Goal: Information Seeking & Learning: Learn about a topic

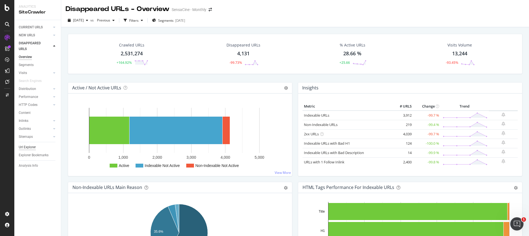
click at [28, 147] on div "Url Explorer" at bounding box center [27, 148] width 17 height 6
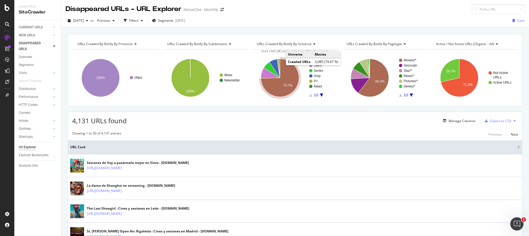
click at [277, 90] on icon "A chart." at bounding box center [280, 78] width 38 height 38
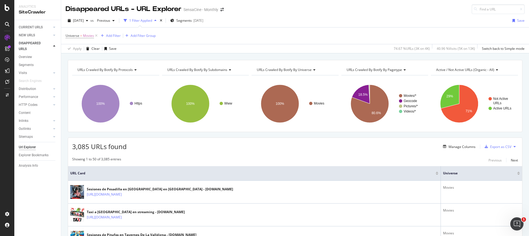
click at [227, 71] on icon at bounding box center [229, 69] width 4 height 3
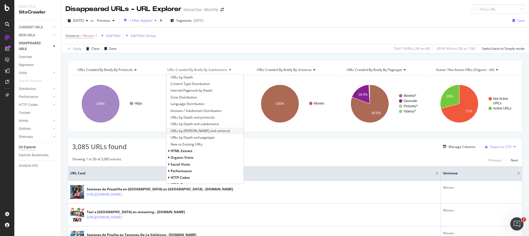
scroll to position [85, 0]
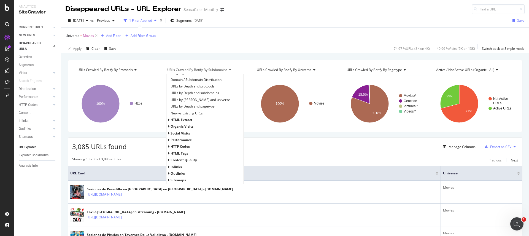
click at [182, 144] on span "HTTP Codes" at bounding box center [180, 146] width 19 height 5
click at [181, 155] on span "HTTP Status Codes Distribution" at bounding box center [195, 154] width 48 height 6
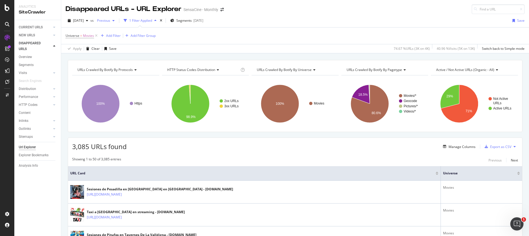
click at [109, 22] on span "Previous" at bounding box center [102, 20] width 15 height 5
click at [95, 36] on icon at bounding box center [96, 36] width 5 height 6
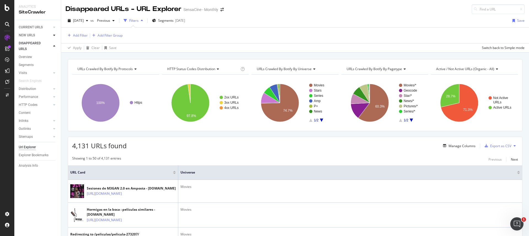
click at [52, 36] on div at bounding box center [55, 36] width 6 height 6
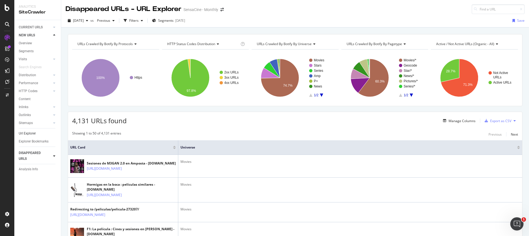
click at [36, 133] on link "Url Explorer" at bounding box center [38, 134] width 38 height 6
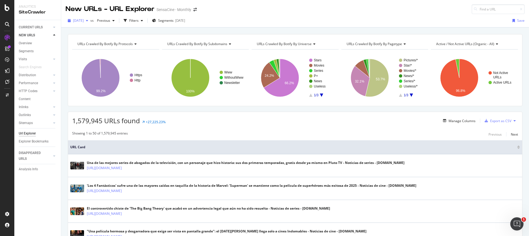
click at [84, 20] on span "[DATE]" at bounding box center [78, 20] width 11 height 5
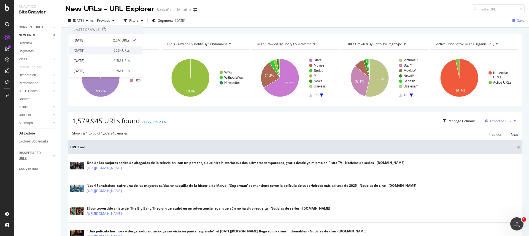
click at [88, 52] on div "2025 Jul. 16th" at bounding box center [92, 50] width 37 height 5
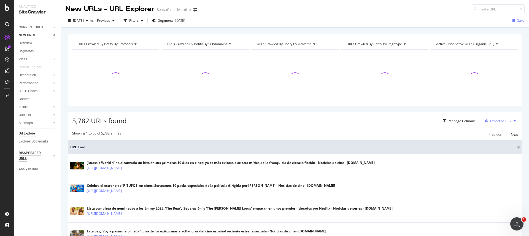
click at [29, 153] on div "DISAPPEARED URLS" at bounding box center [33, 156] width 28 height 12
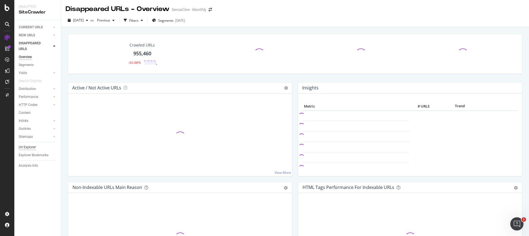
click at [28, 149] on div "Url Explorer" at bounding box center [27, 148] width 17 height 6
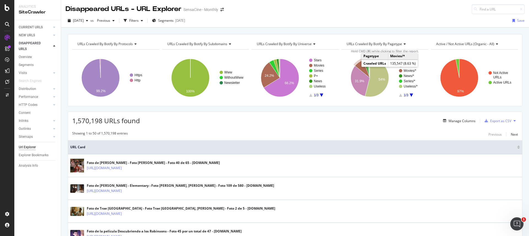
click at [358, 65] on icon "A chart." at bounding box center [362, 69] width 15 height 18
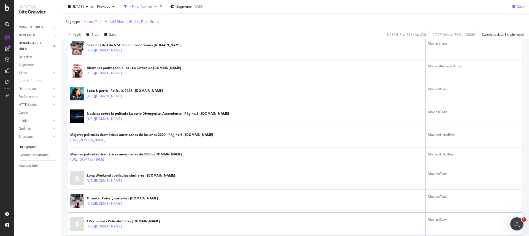
scroll to position [1029, 0]
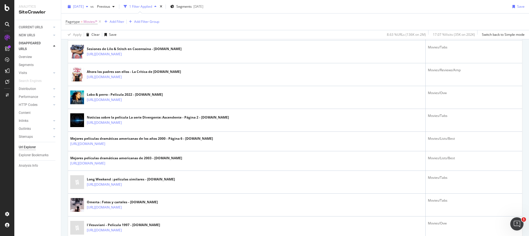
click at [100, 21] on icon at bounding box center [100, 22] width 5 height 6
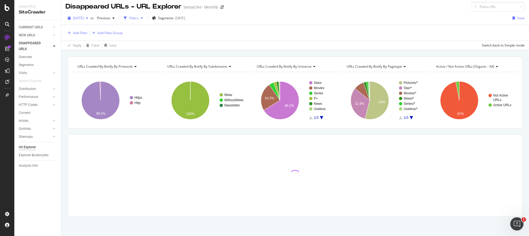
scroll to position [2, 0]
click at [84, 18] on span "2025 Jul. 16th" at bounding box center [78, 18] width 11 height 5
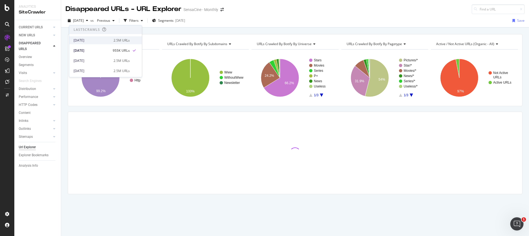
click at [98, 38] on div "[DATE]" at bounding box center [92, 40] width 37 height 5
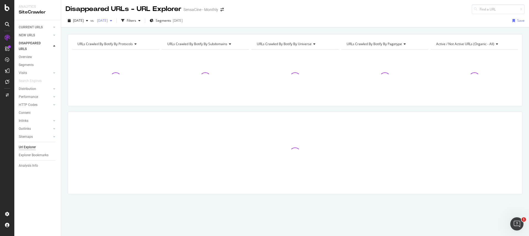
click at [108, 22] on span "[DATE]" at bounding box center [101, 20] width 13 height 5
click at [108, 21] on span "[DATE]" at bounding box center [101, 20] width 13 height 5
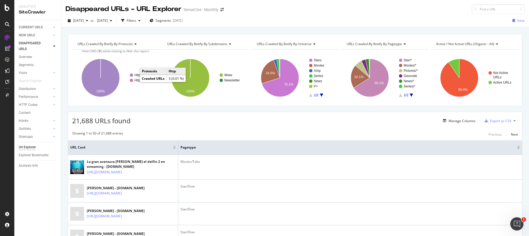
click at [136, 81] on text "Http" at bounding box center [138, 81] width 6 height 4
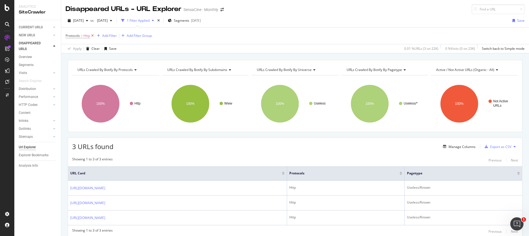
click at [94, 36] on icon at bounding box center [92, 36] width 5 height 6
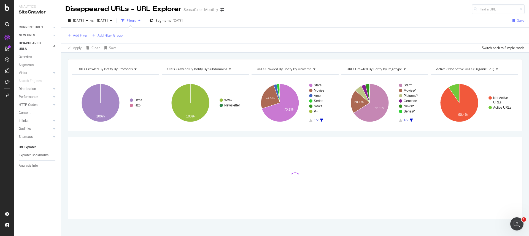
click at [218, 71] on span "URLs Crawled By Botify By subdomains" at bounding box center [197, 69] width 60 height 5
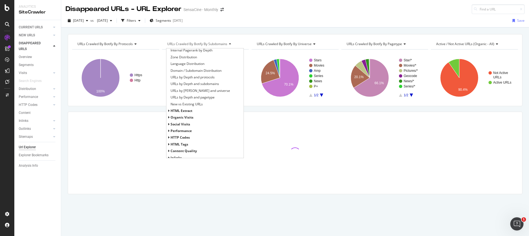
scroll to position [85, 0]
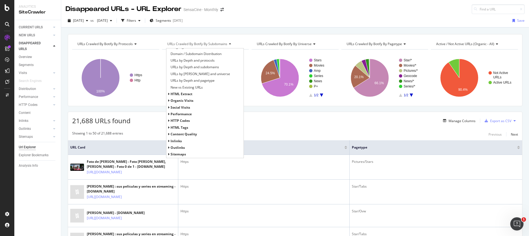
click at [180, 121] on span "HTTP Codes" at bounding box center [180, 121] width 19 height 5
click at [184, 128] on span "HTTP Status Codes Distribution" at bounding box center [195, 128] width 48 height 6
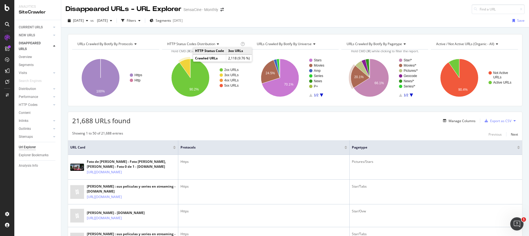
click at [185, 60] on icon "A chart." at bounding box center [184, 68] width 11 height 19
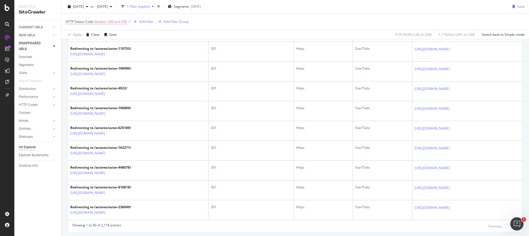
scroll to position [969, 0]
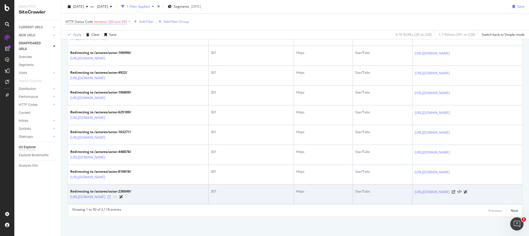
click at [111, 198] on icon at bounding box center [108, 197] width 3 height 3
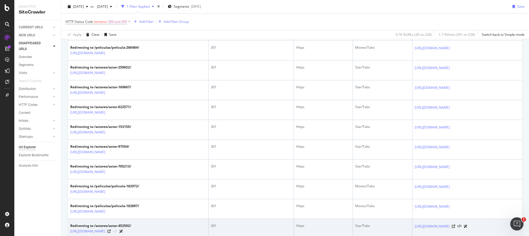
scroll to position [0, 0]
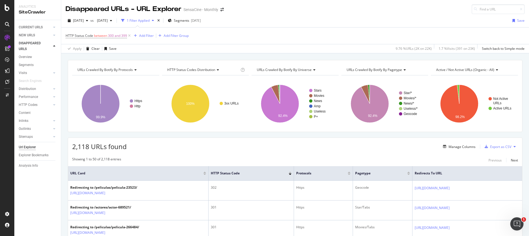
click at [292, 172] on div at bounding box center [290, 172] width 3 height 1
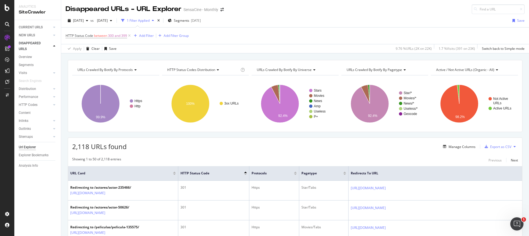
click at [246, 174] on div at bounding box center [245, 174] width 3 height 1
click at [147, 38] on div "Add Filter" at bounding box center [146, 35] width 15 height 5
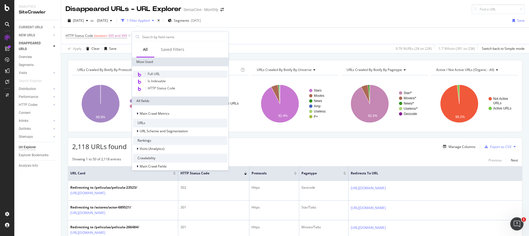
click at [162, 73] on div "Full URL" at bounding box center [180, 74] width 94 height 7
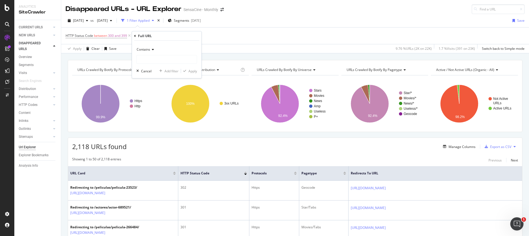
click at [151, 50] on icon at bounding box center [152, 49] width 4 height 3
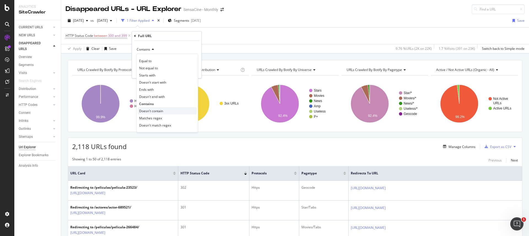
click at [158, 111] on span "Doesn't contain" at bounding box center [151, 111] width 24 height 5
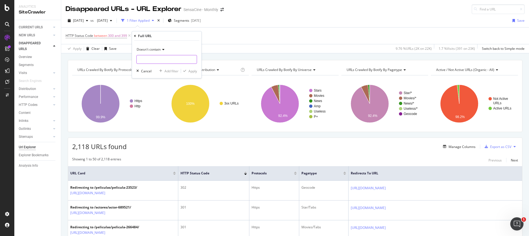
click at [162, 61] on input "text" at bounding box center [167, 59] width 60 height 9
type input "/fotos"
click at [192, 72] on div "Apply" at bounding box center [193, 71] width 9 height 5
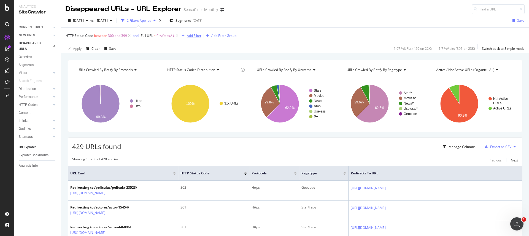
click at [192, 36] on div "Add Filter" at bounding box center [194, 35] width 15 height 5
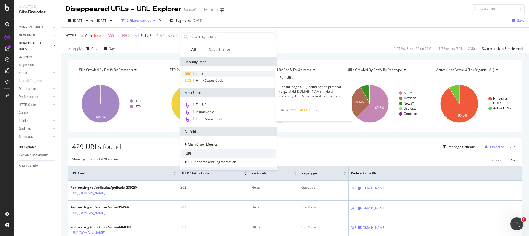
click at [205, 74] on span "Full URL" at bounding box center [202, 74] width 12 height 5
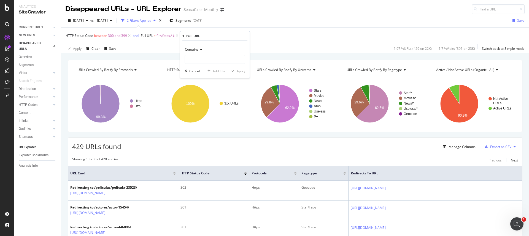
click at [204, 52] on div "Contains" at bounding box center [215, 49] width 61 height 9
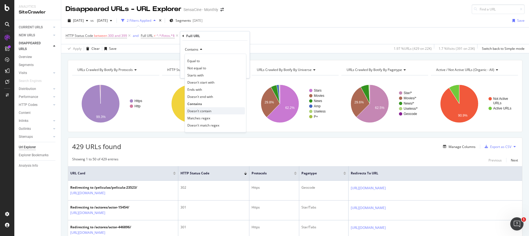
click at [198, 111] on span "Doesn't contain" at bounding box center [199, 111] width 24 height 5
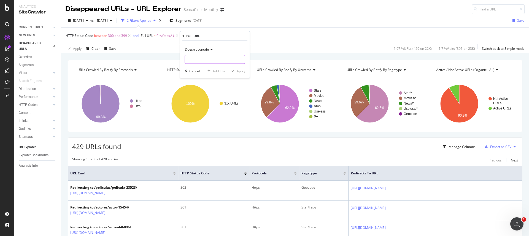
click at [197, 59] on input "text" at bounding box center [215, 59] width 60 height 9
type input "/streaming"
click at [236, 75] on div "Doesn't contain /streaming Cancel Add filter Apply" at bounding box center [214, 59] width 69 height 37
click at [237, 73] on div "Apply" at bounding box center [241, 71] width 9 height 5
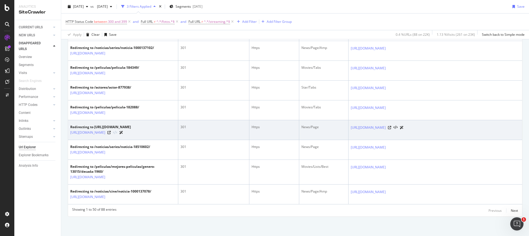
scroll to position [1235, 0]
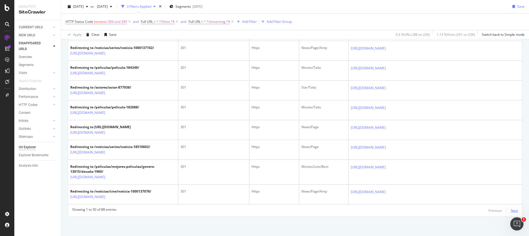
click at [511, 212] on div "Next" at bounding box center [514, 211] width 7 height 5
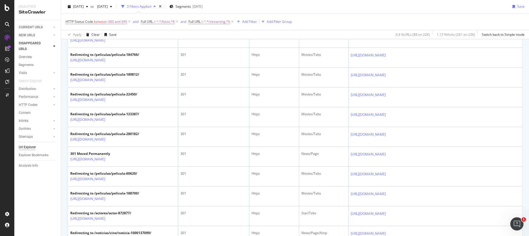
scroll to position [0, 0]
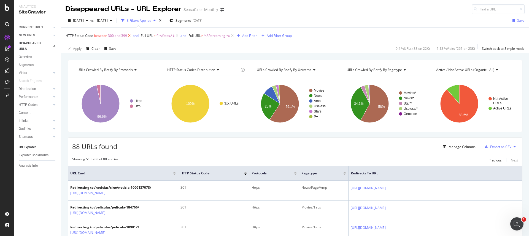
click at [129, 36] on icon at bounding box center [129, 36] width 5 height 6
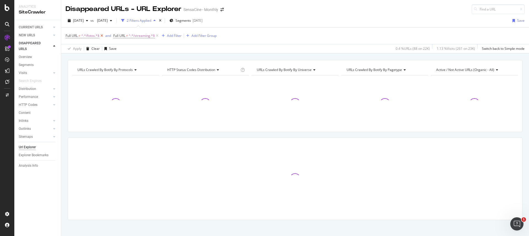
click at [102, 36] on icon at bounding box center [102, 36] width 5 height 6
click at [110, 36] on icon at bounding box center [109, 36] width 5 height 6
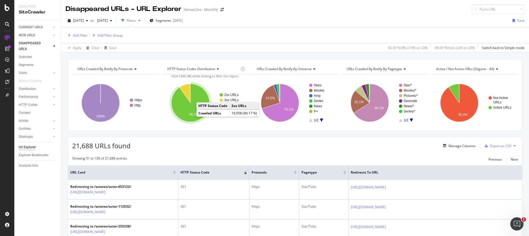
click at [180, 106] on icon "A chart." at bounding box center [190, 103] width 38 height 38
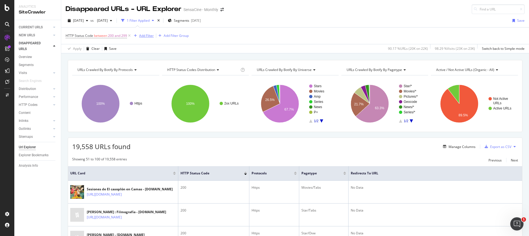
click at [146, 36] on div "Add Filter" at bounding box center [146, 35] width 15 height 5
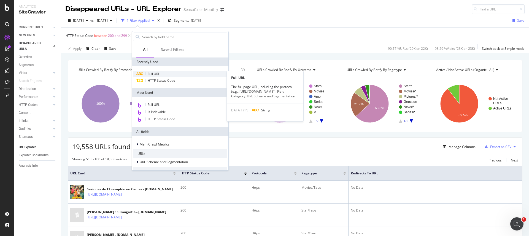
click at [158, 72] on span "Full URL" at bounding box center [154, 74] width 12 height 5
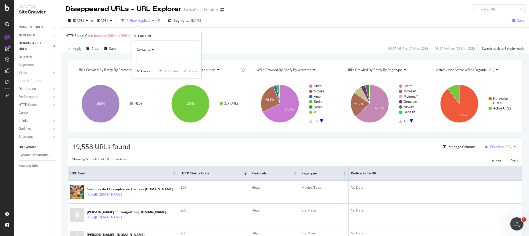
click at [150, 47] on div "Contains" at bounding box center [166, 49] width 61 height 9
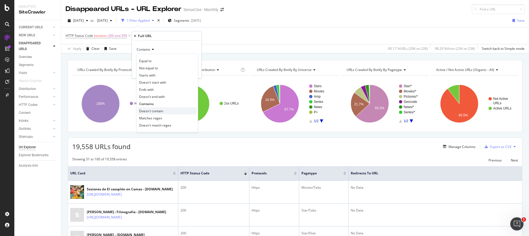
click at [154, 113] on span "Doesn't contain" at bounding box center [151, 111] width 24 height 5
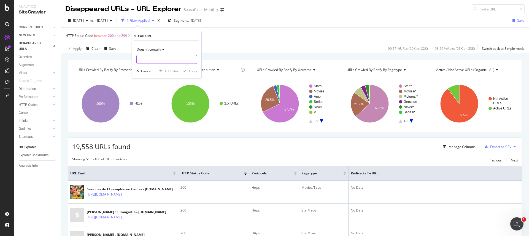
click at [151, 61] on input "text" at bounding box center [167, 59] width 60 height 9
type input "/sesiones"
click at [194, 71] on div "Apply" at bounding box center [193, 71] width 9 height 5
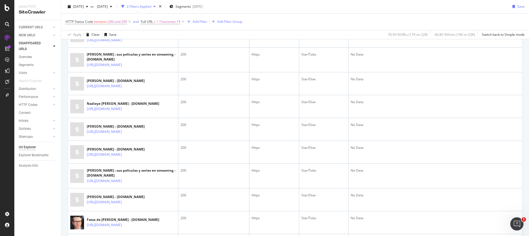
scroll to position [531, 0]
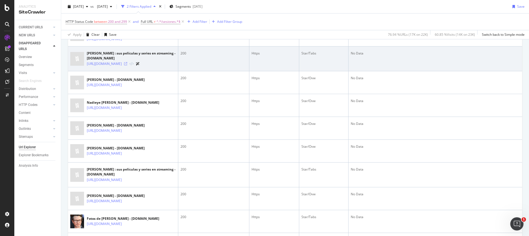
click at [127, 66] on icon at bounding box center [125, 63] width 3 height 3
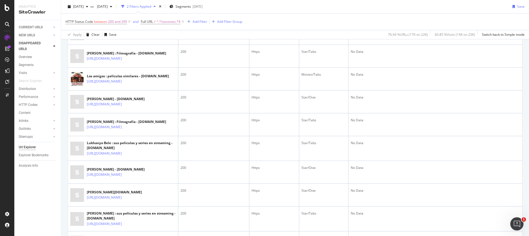
scroll to position [1087, 0]
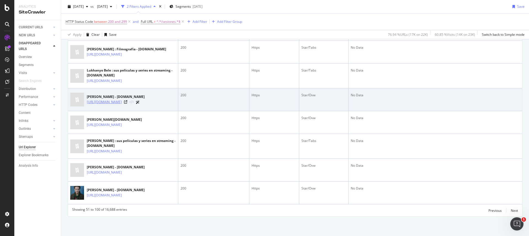
scroll to position [1300, 0]
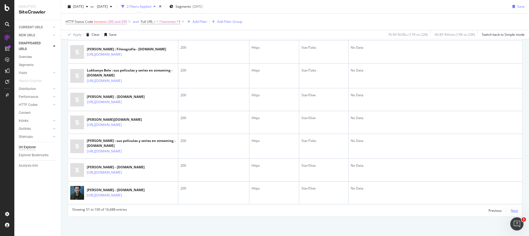
click at [511, 209] on div "Next" at bounding box center [514, 211] width 7 height 5
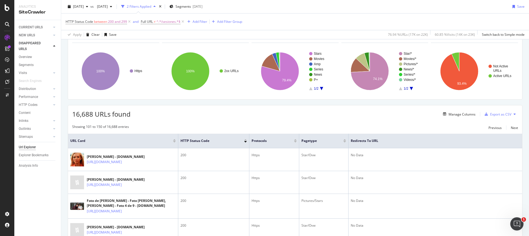
scroll to position [0, 0]
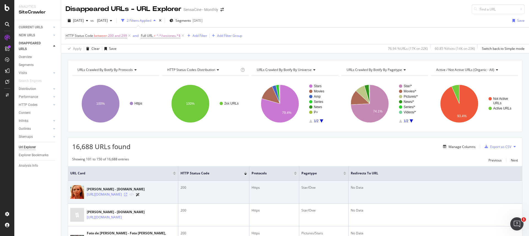
click at [127, 195] on icon at bounding box center [125, 194] width 3 height 3
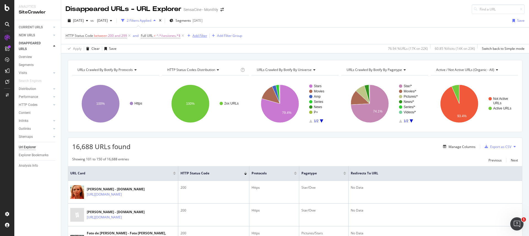
click at [197, 36] on div "Add Filter" at bounding box center [200, 35] width 15 height 5
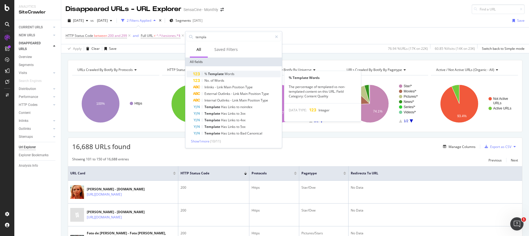
type input "templa"
click at [230, 73] on span "Words" at bounding box center [230, 74] width 10 height 5
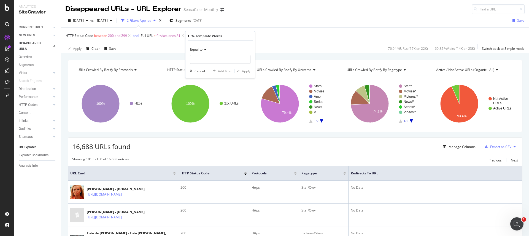
click at [205, 50] on icon at bounding box center [205, 49] width 4 height 3
click at [211, 98] on span "Greater than or equal to" at bounding box center [211, 97] width 37 height 5
click at [206, 61] on input "number" at bounding box center [220, 59] width 61 height 9
type input "80"
click at [241, 73] on div "Apply" at bounding box center [243, 71] width 16 height 5
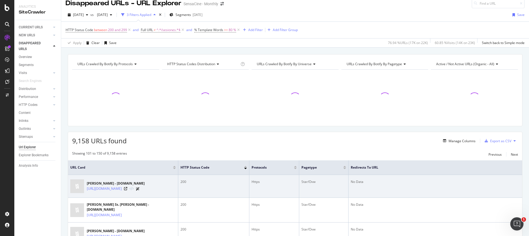
scroll to position [11, 0]
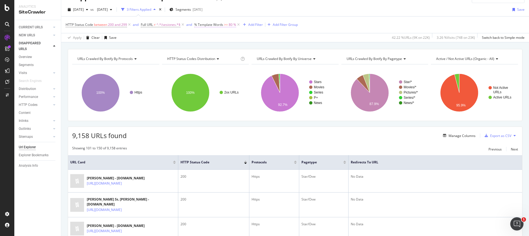
click at [220, 23] on span "% Template Words" at bounding box center [208, 24] width 29 height 5
click at [221, 39] on span "Greater than or equal to" at bounding box center [218, 37] width 37 height 5
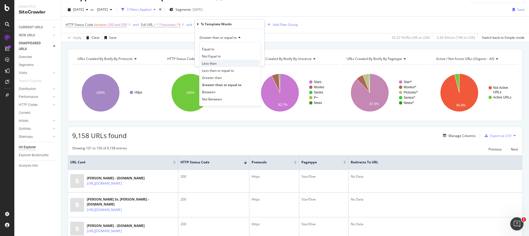
click at [216, 63] on span "Less than" at bounding box center [209, 63] width 15 height 5
click at [256, 61] on div "Apply" at bounding box center [255, 59] width 9 height 5
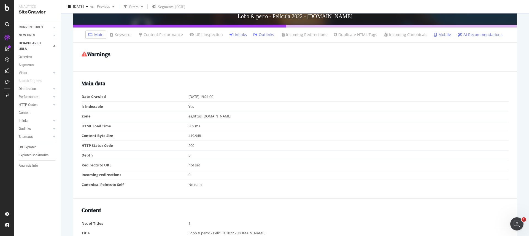
scroll to position [184, 0]
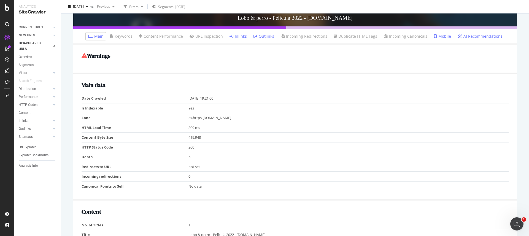
click at [239, 37] on link "Inlinks" at bounding box center [238, 37] width 17 height 6
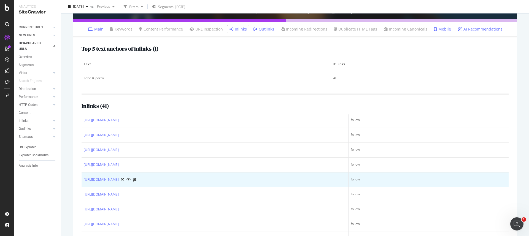
scroll to position [283, 0]
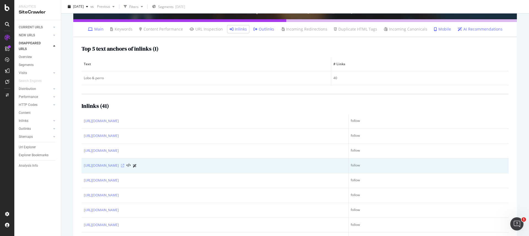
click at [124, 166] on icon at bounding box center [122, 165] width 3 height 3
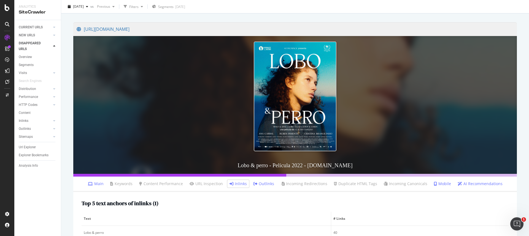
scroll to position [0, 0]
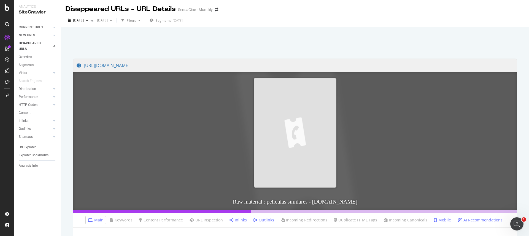
click at [235, 221] on link "Inlinks" at bounding box center [238, 221] width 17 height 6
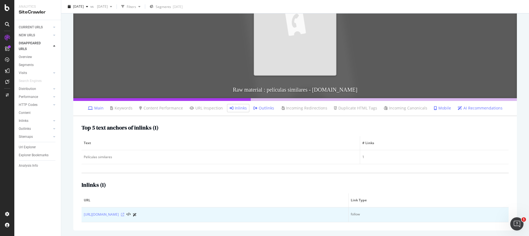
click at [124, 215] on icon at bounding box center [122, 214] width 3 height 3
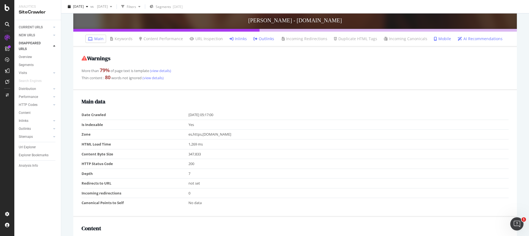
scroll to position [181, 0]
click at [236, 39] on link "Inlinks" at bounding box center [238, 39] width 17 height 6
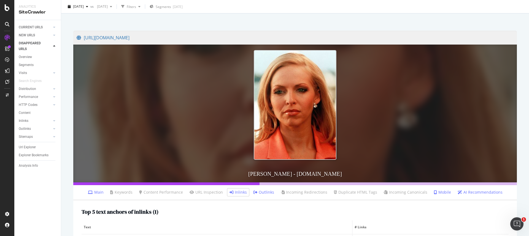
scroll to position [142, 0]
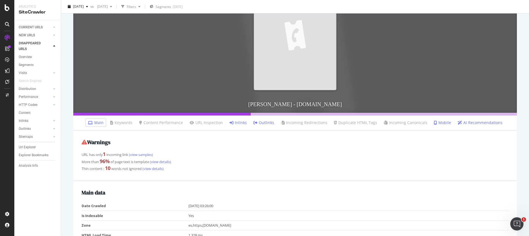
scroll to position [106, 0]
